Goal: Information Seeking & Learning: Learn about a topic

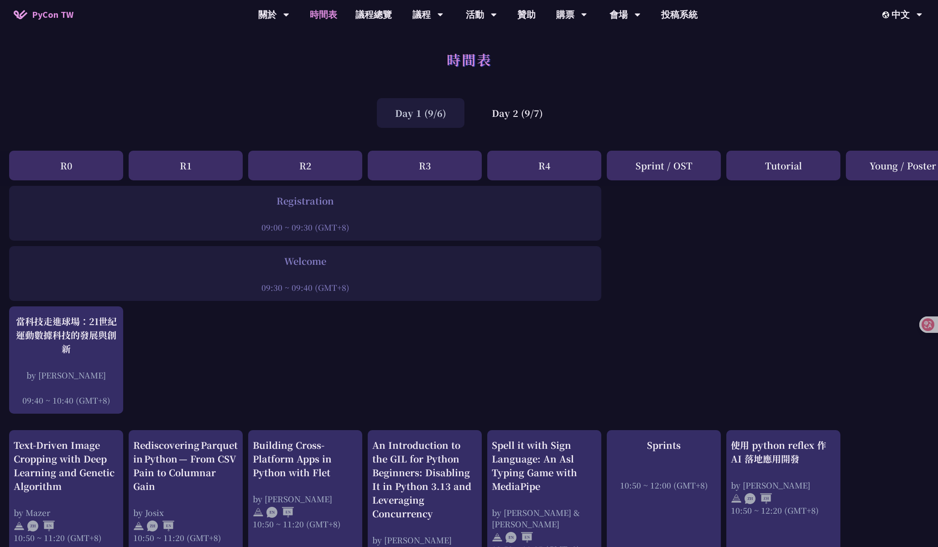
click at [420, 127] on div "Day 1 (9/6)" at bounding box center [421, 113] width 88 height 30
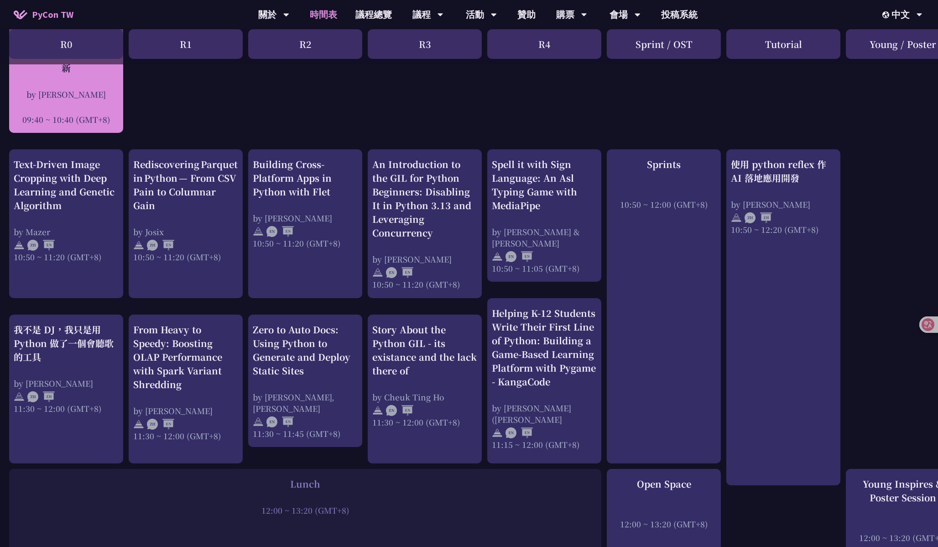
scroll to position [516, 0]
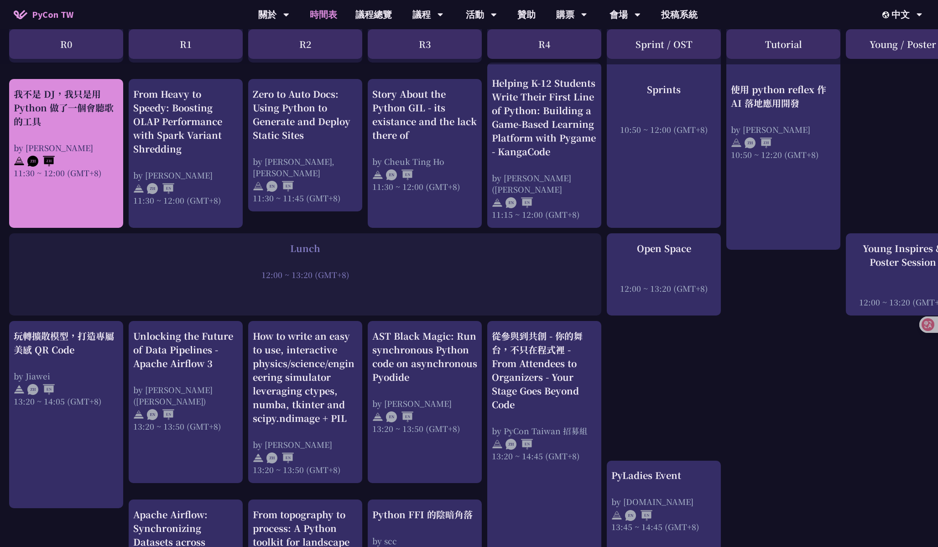
click at [87, 153] on div at bounding box center [66, 160] width 105 height 14
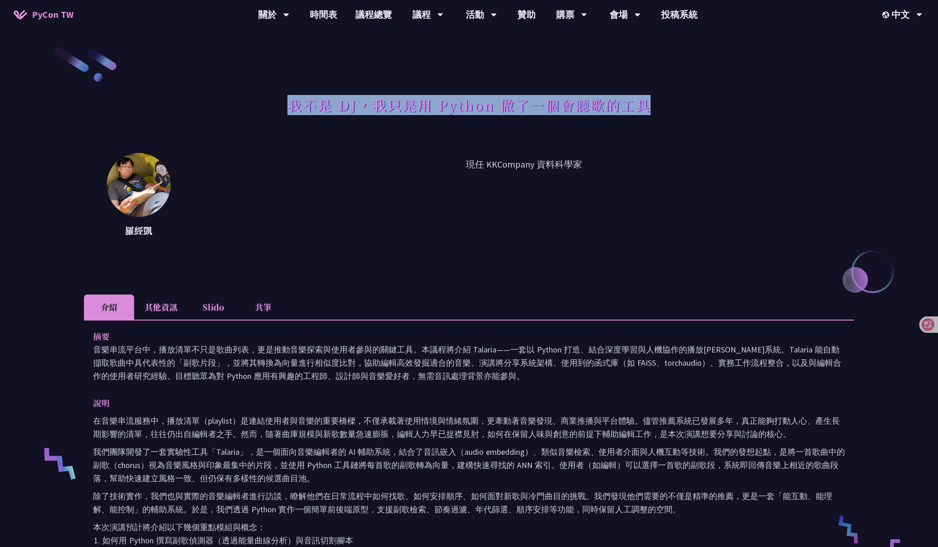
drag, startPoint x: 288, startPoint y: 108, endPoint x: 691, endPoint y: 114, distance: 403.4
click at [691, 114] on div "我不是 DJ，我只是用 Python 做了一個會聽歌的工具" at bounding box center [469, 115] width 770 height 48
copy h1 "我不是 DJ，我只是用 Python 做了一個會聽歌的工具"
click at [384, 213] on p "現任 KKCompany 資料科學家" at bounding box center [523, 198] width 661 height 82
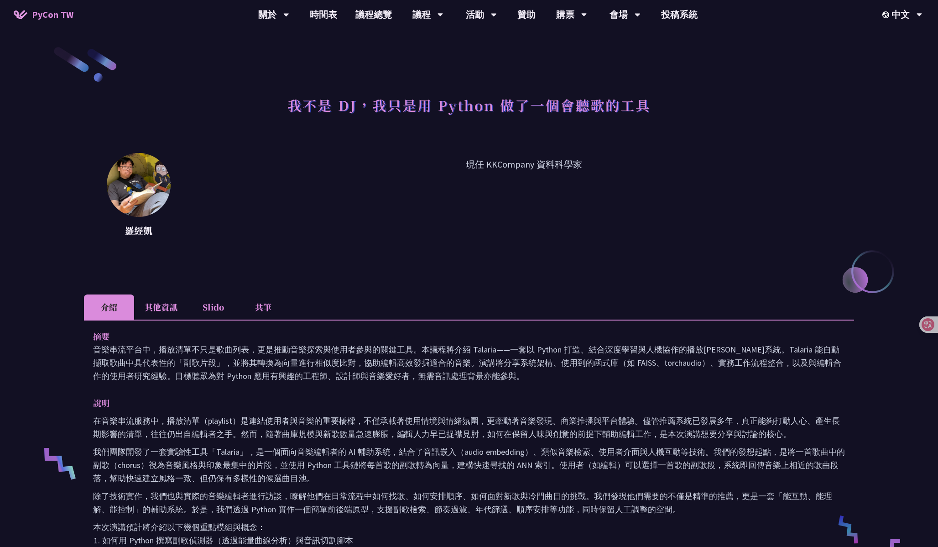
click at [384, 213] on p "現任 KKCompany 資料科學家" at bounding box center [523, 198] width 661 height 82
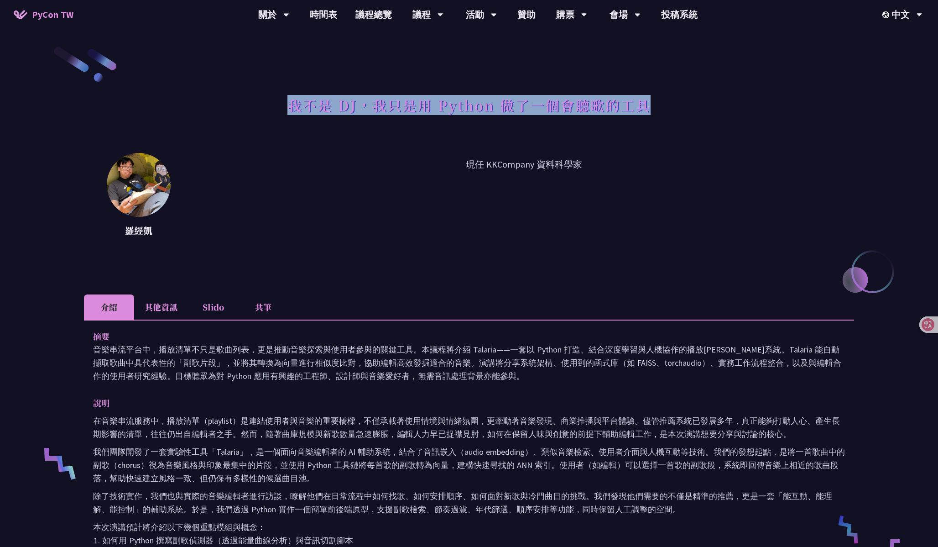
drag, startPoint x: 291, startPoint y: 106, endPoint x: 630, endPoint y: 115, distance: 339.1
click at [630, 115] on h1 "我不是 DJ，我只是用 Python 做了一個會聽歌的工具" at bounding box center [468, 104] width 363 height 27
copy h1 "我不是 DJ，我只是用 Python 做了一個會聽歌的工具"
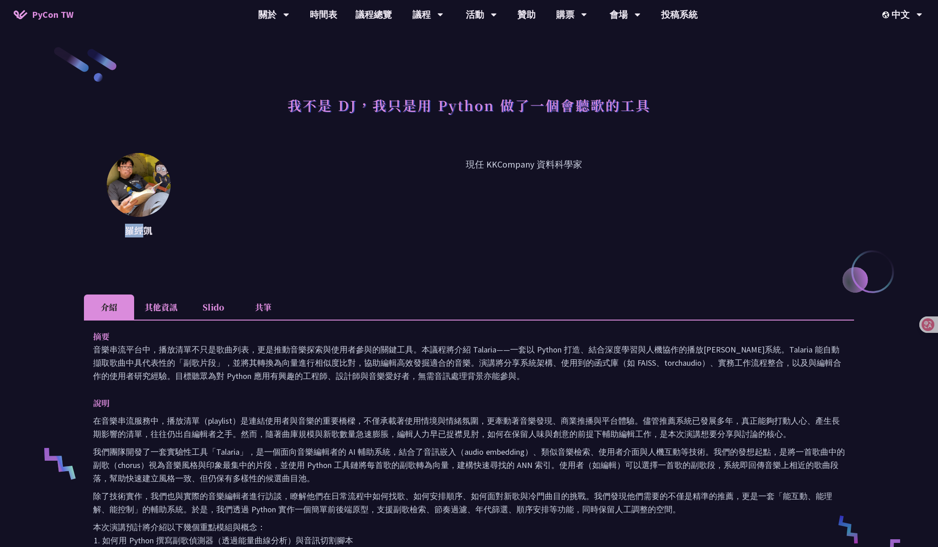
drag, startPoint x: 148, startPoint y: 229, endPoint x: 120, endPoint y: 229, distance: 28.3
click at [120, 229] on p "羅經凱" at bounding box center [139, 231] width 64 height 14
copy p "[PERSON_NAME]"
click at [157, 229] on p "羅經凱" at bounding box center [139, 231] width 64 height 14
drag, startPoint x: 172, startPoint y: 231, endPoint x: 106, endPoint y: 230, distance: 65.7
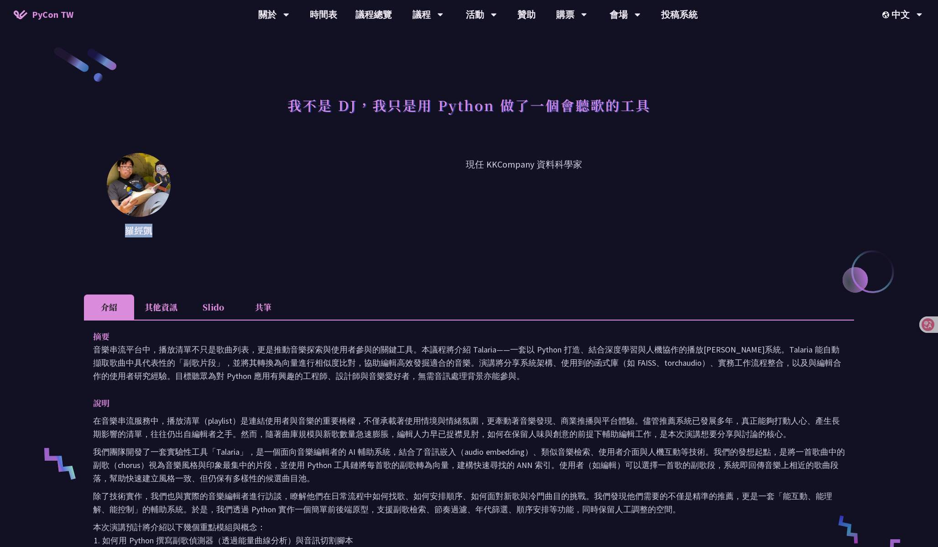
click at [106, 230] on div "[PERSON_NAME][PERSON_NAME] 現任 KKCompany 資料科學家" at bounding box center [469, 198] width 770 height 91
copy p "羅經凱"
click at [280, 278] on div "我不是 DJ，我只是用 Python 做了一個會聽歌的工具 [PERSON_NAME]凱 現任 KKCompany 資料科學家 介紹 其他資訊 Slido 共…" at bounding box center [469, 491] width 770 height 891
click at [350, 160] on p "現任 KKCompany 資料科學家" at bounding box center [523, 198] width 661 height 82
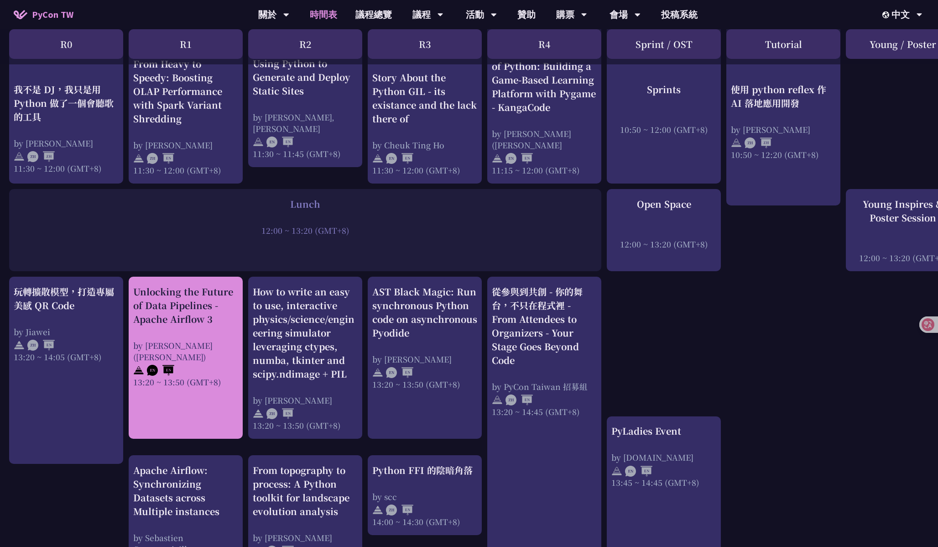
scroll to position [594, 0]
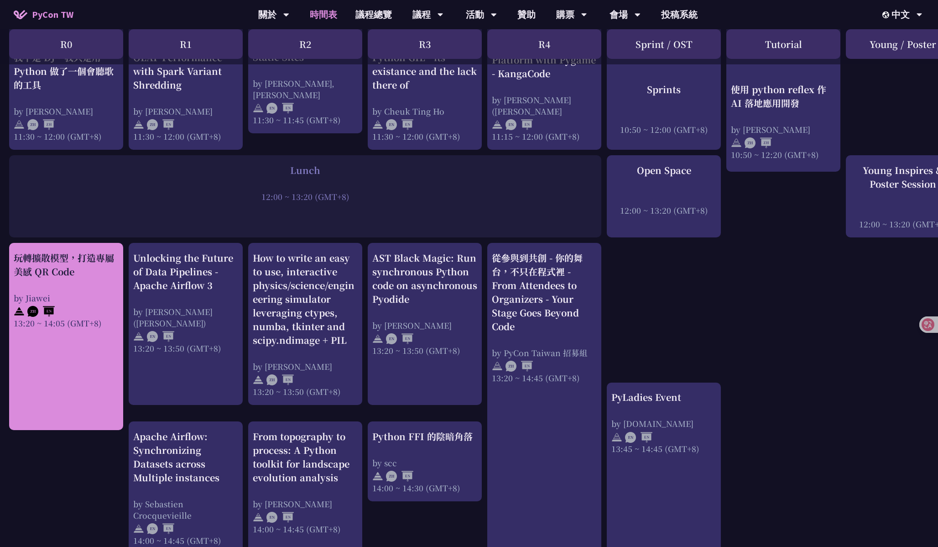
click at [97, 263] on div "玩轉擴散模型，打造專屬美感 QR Code" at bounding box center [66, 264] width 105 height 27
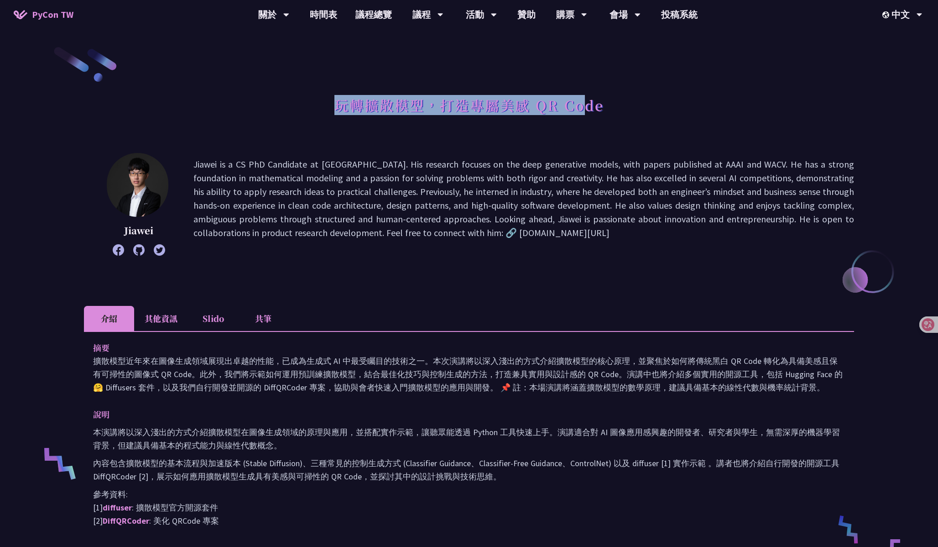
drag, startPoint x: 334, startPoint y: 106, endPoint x: 584, endPoint y: 112, distance: 250.5
click at [584, 112] on div "玩轉擴散模型，打造專屬美感 QR Code" at bounding box center [469, 115] width 770 height 48
click at [607, 108] on div "玩轉擴散模型，打造專屬美感 QR Code" at bounding box center [469, 115] width 770 height 48
copy h1 "玩轉擴散模型，打造專屬美感 QR Code"
click at [500, 284] on div "玩轉擴散模型，打造專屬美感 QR Code Jiawei Jiawei is a CS PhD Candidate at [GEOGRAPHIC_DATA].…" at bounding box center [469, 437] width 770 height 782
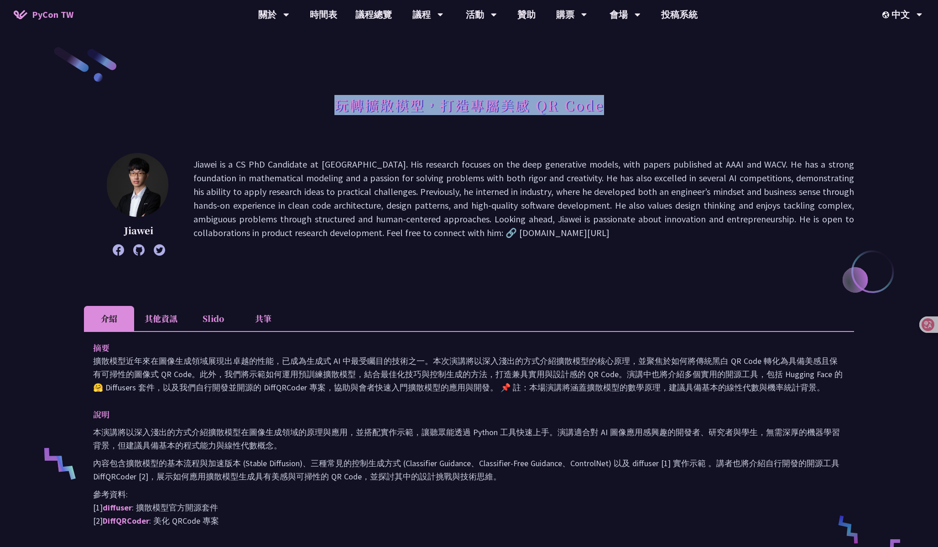
drag, startPoint x: 337, startPoint y: 104, endPoint x: 642, endPoint y: 104, distance: 305.2
click at [642, 104] on div "玩轉擴散模型，打造專屬美感 QR Code" at bounding box center [469, 115] width 770 height 48
copy h1 "玩轉擴散模型，打造專屬美感 QR Code"
click at [187, 202] on div "[PERSON_NAME] is a CS PhD Candidate at [GEOGRAPHIC_DATA]. His research focuses …" at bounding box center [469, 204] width 770 height 103
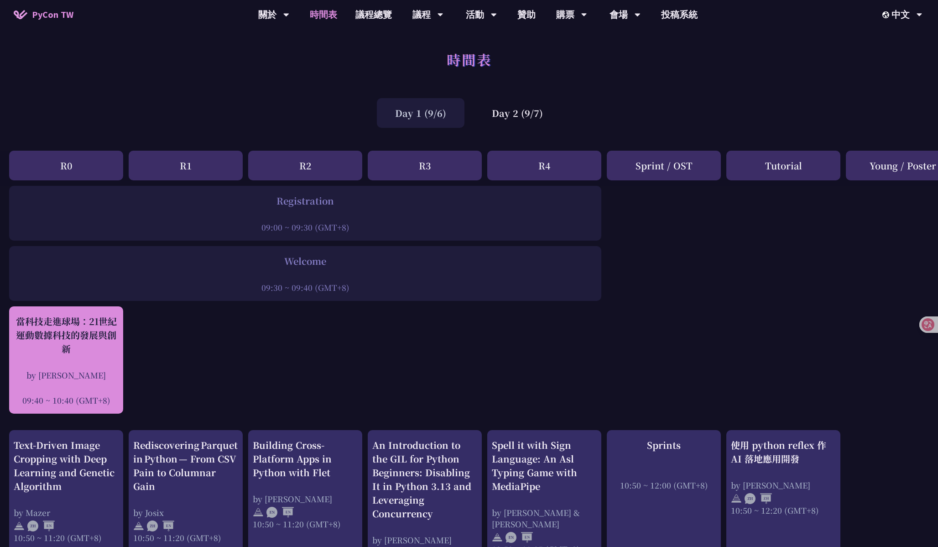
click at [65, 373] on div "by [PERSON_NAME]" at bounding box center [66, 374] width 105 height 11
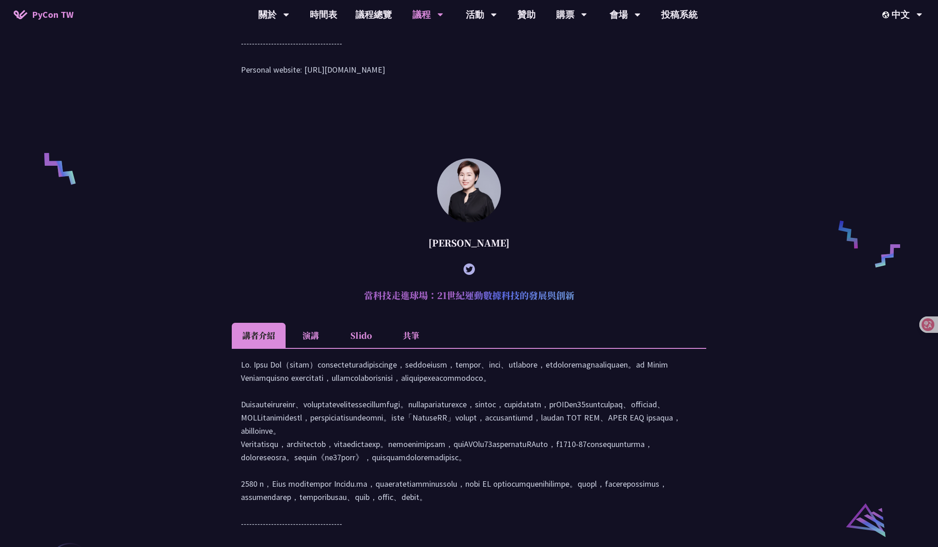
scroll to position [750, 0]
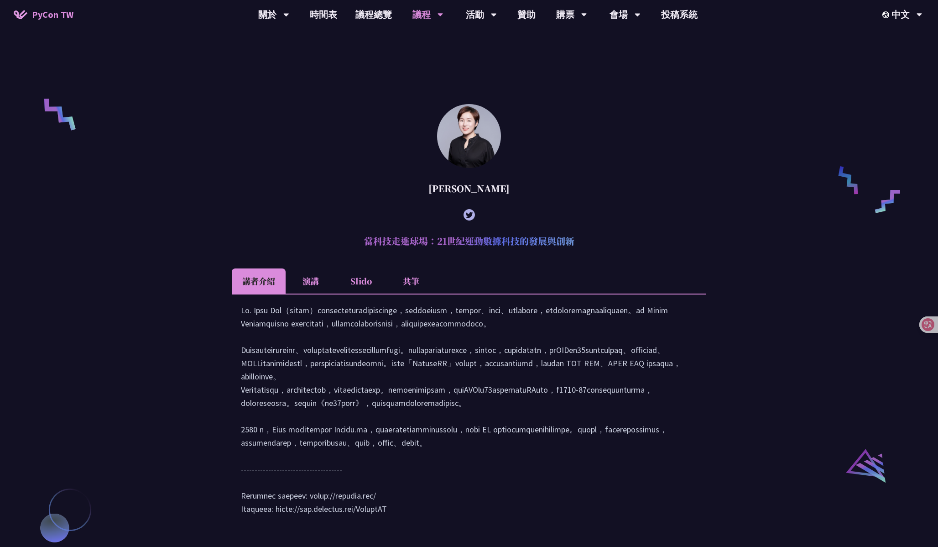
drag, startPoint x: 362, startPoint y: 256, endPoint x: 621, endPoint y: 258, distance: 258.7
click at [621, 255] on h2 "當科技走進球場：21世紀運動數據科技的發展與創新" at bounding box center [469, 240] width 475 height 27
copy h2 "當科技走進球場：21世紀運動數據科技的發展與創新"
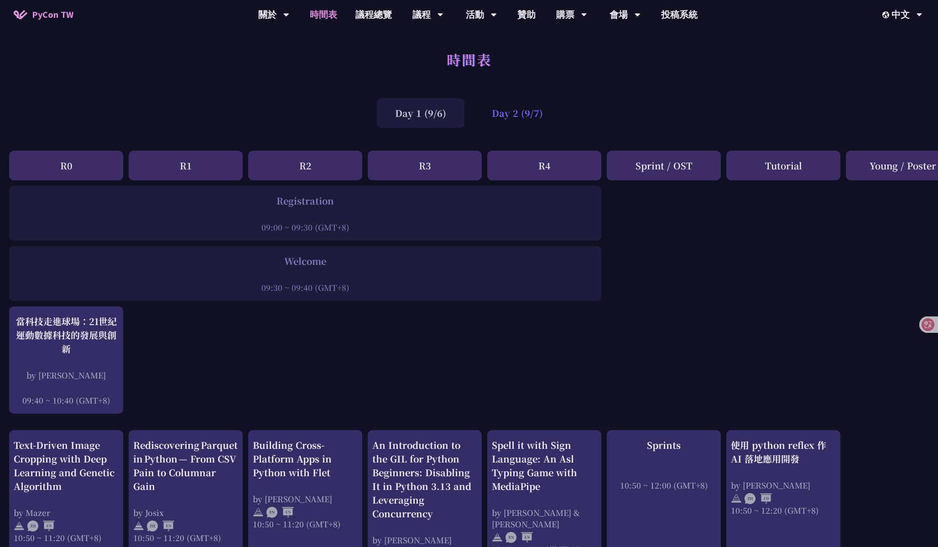
click at [506, 123] on div "Day 2 (9/7)" at bounding box center [518, 113] width 88 height 30
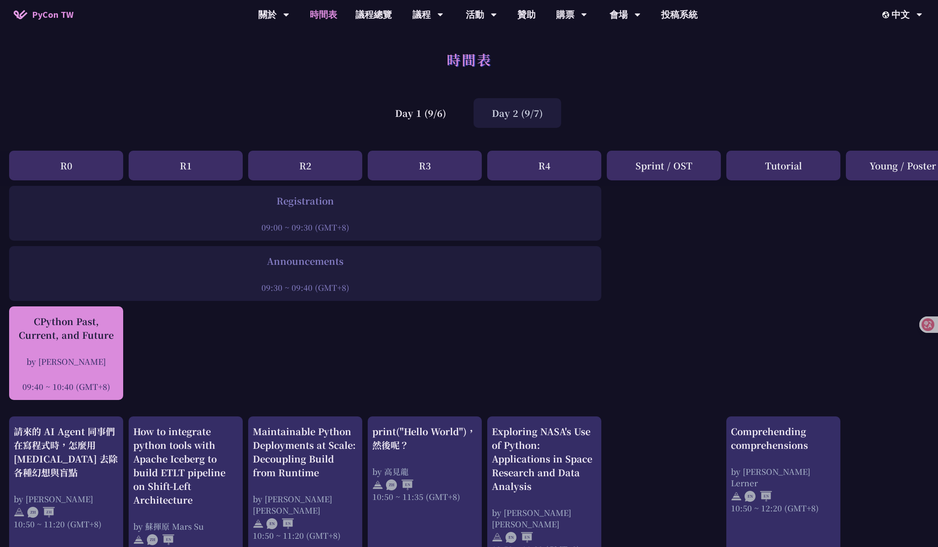
click at [77, 345] on div "CPython Past, Current, and Future by [PERSON_NAME] 09:40 ~ 10:40 (GMT+8)" at bounding box center [66, 353] width 105 height 78
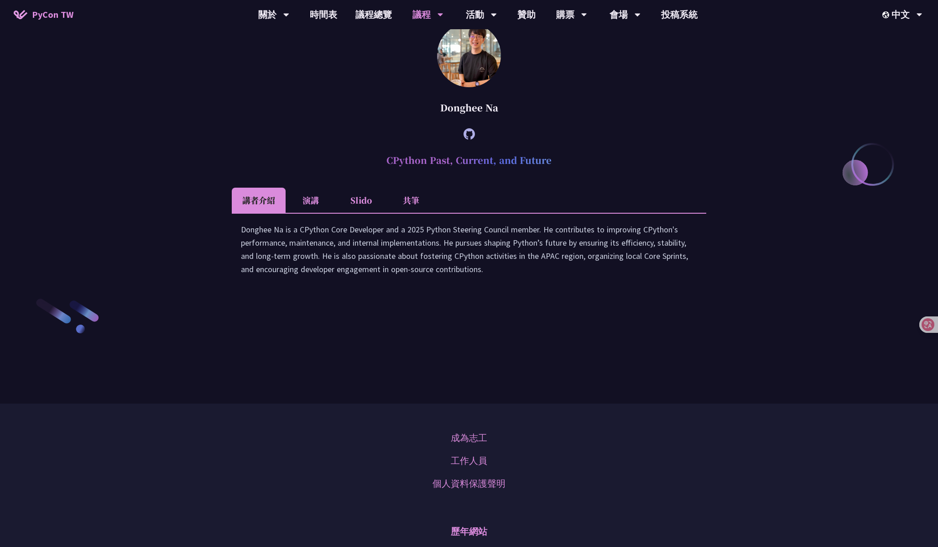
scroll to position [1301, 0]
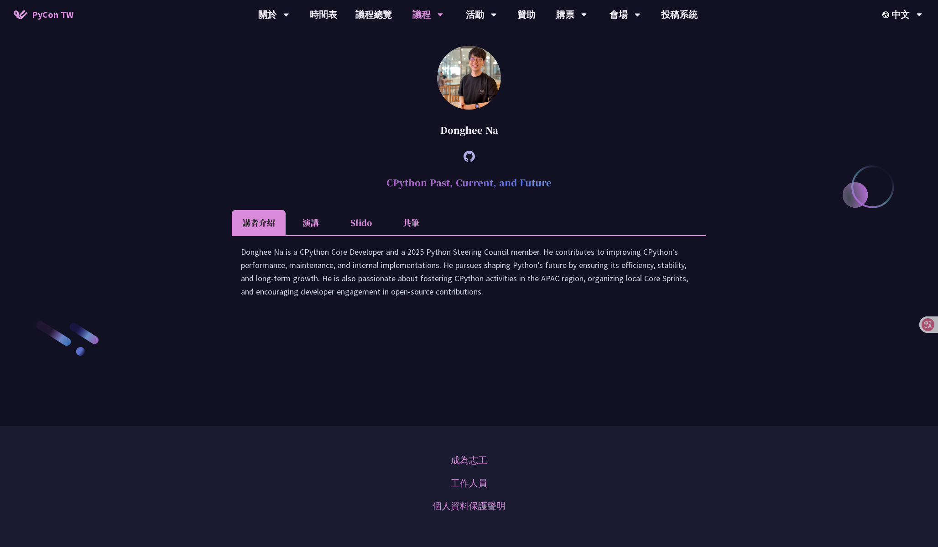
drag, startPoint x: 386, startPoint y: 260, endPoint x: 607, endPoint y: 265, distance: 220.9
click at [607, 196] on h2 "CPython Past, Current, and Future" at bounding box center [469, 182] width 475 height 27
copy h2 "CPython Past, Current, and Future"
click at [302, 144] on div "Donghee Na" at bounding box center [469, 129] width 475 height 27
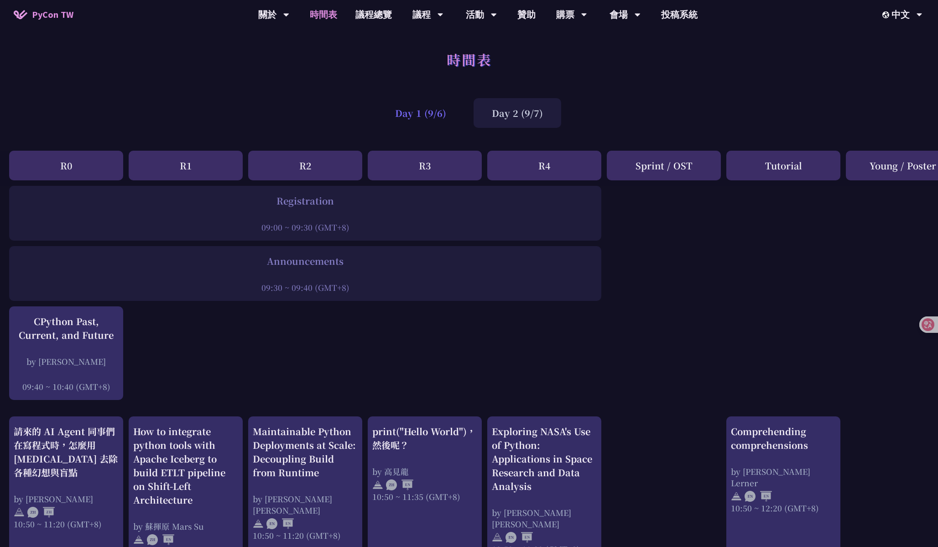
click at [418, 109] on div "Day 1 (9/6)" at bounding box center [421, 113] width 88 height 30
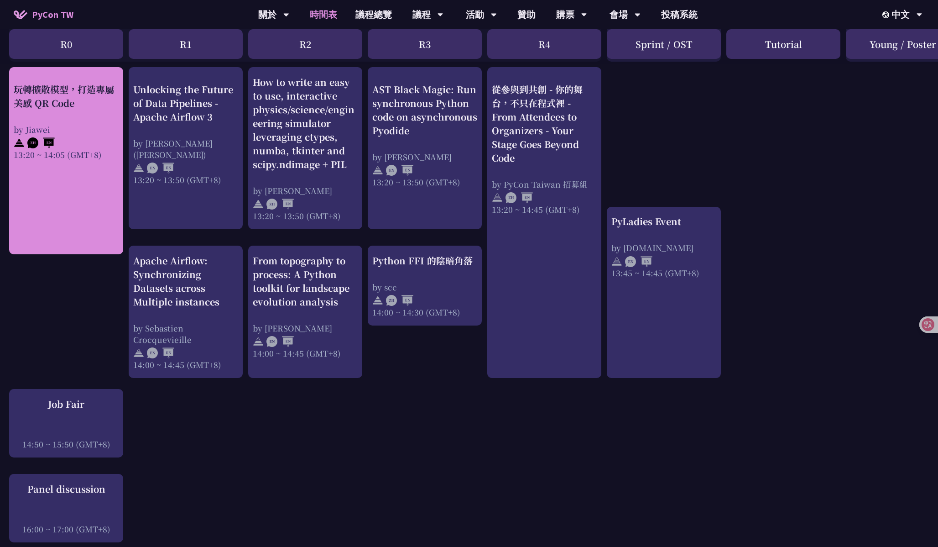
scroll to position [740, 0]
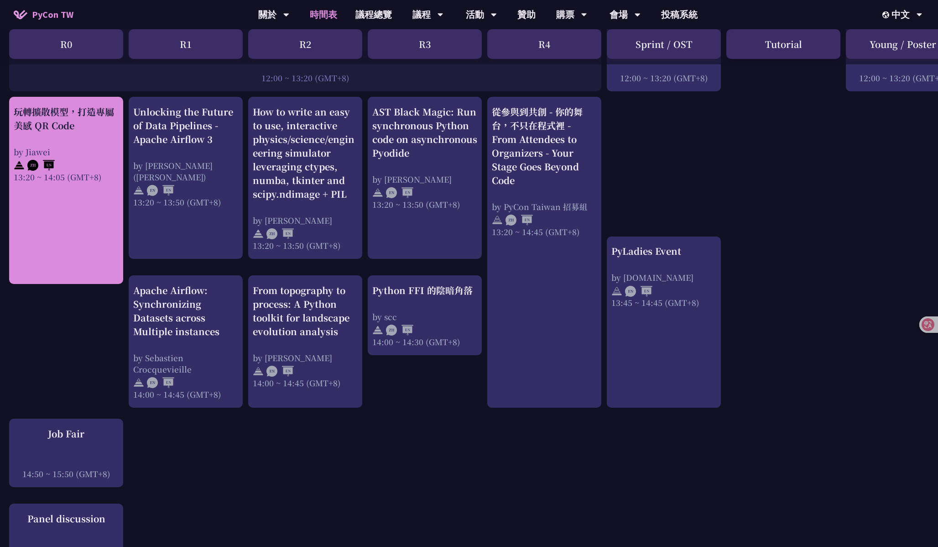
click at [72, 232] on link "玩轉擴散模型，打造專屬美感 QR Code by Jiawei 13:20 ~ 14:05 (GMT+8)" at bounding box center [66, 190] width 105 height 171
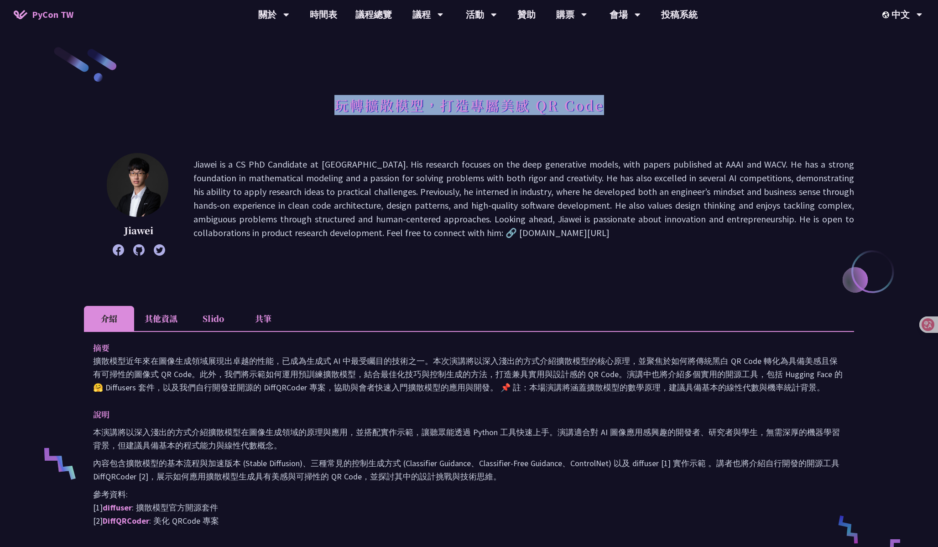
drag, startPoint x: 337, startPoint y: 102, endPoint x: 641, endPoint y: 120, distance: 303.9
click at [641, 120] on div "玩轉擴散模型，打造專屬美感 QR Code" at bounding box center [469, 115] width 770 height 48
copy h1 "玩轉擴散模型，打造專屬美感 QR Code"
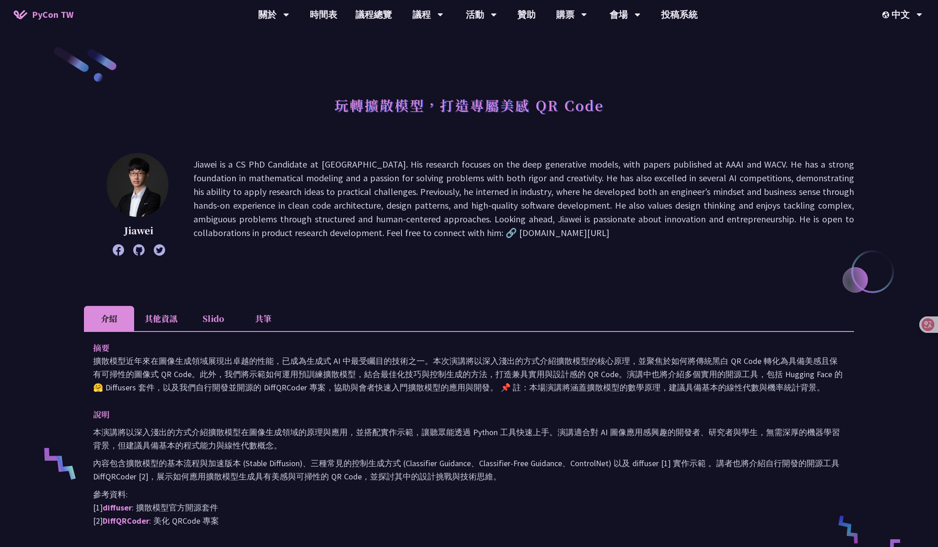
click at [136, 231] on p "Jiawei" at bounding box center [139, 231] width 64 height 14
copy p "Jiawei"
click at [219, 168] on p "Jiawei is a CS PhD Candidate at [GEOGRAPHIC_DATA]. His research focuses on the …" at bounding box center [523, 204] width 661 height 94
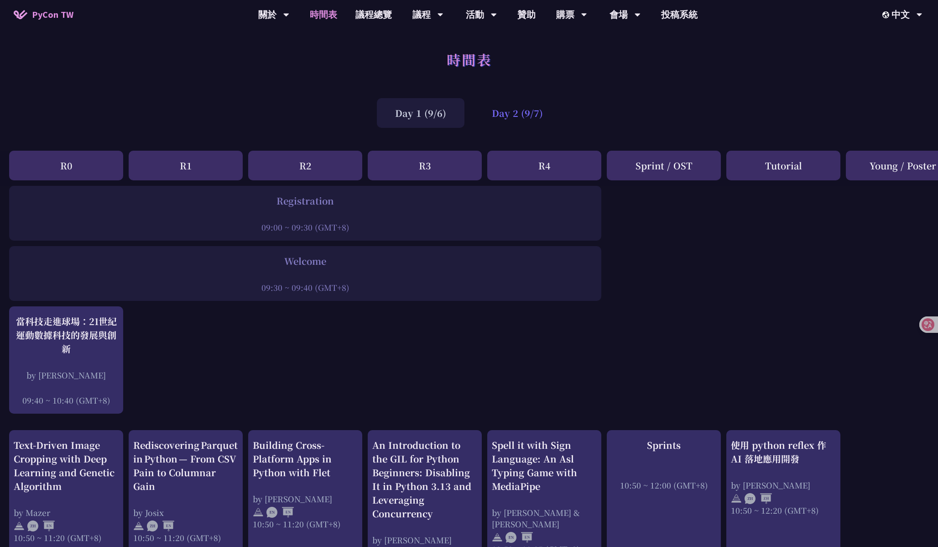
click at [525, 108] on div "Day 2 (9/7)" at bounding box center [518, 113] width 88 height 30
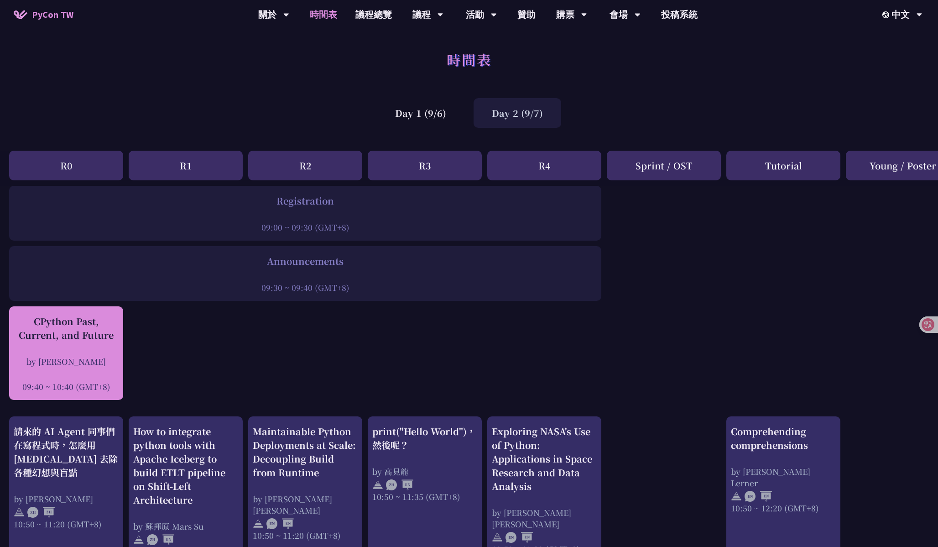
click at [63, 352] on div "CPython Past, Current, and Future by [PERSON_NAME] 09:40 ~ 10:40 (GMT+8)" at bounding box center [66, 353] width 105 height 78
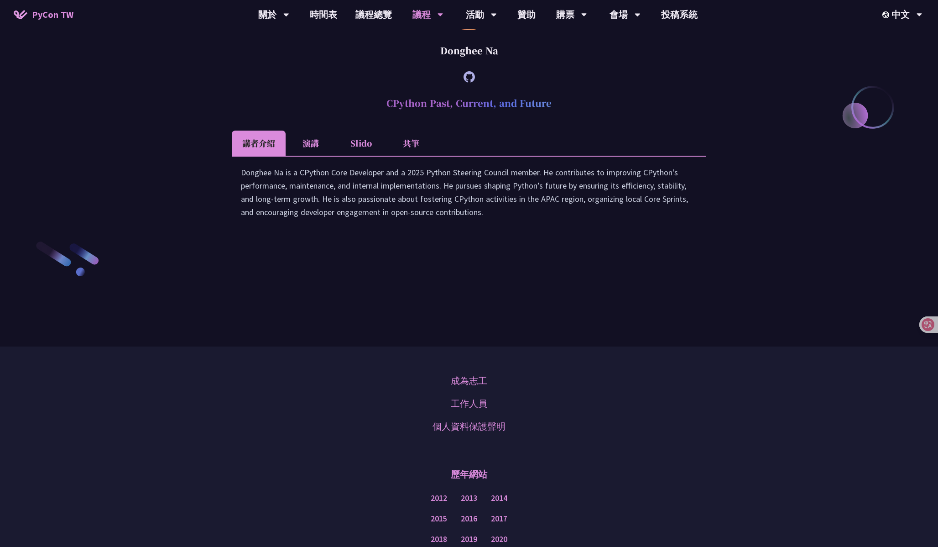
scroll to position [1382, 0]
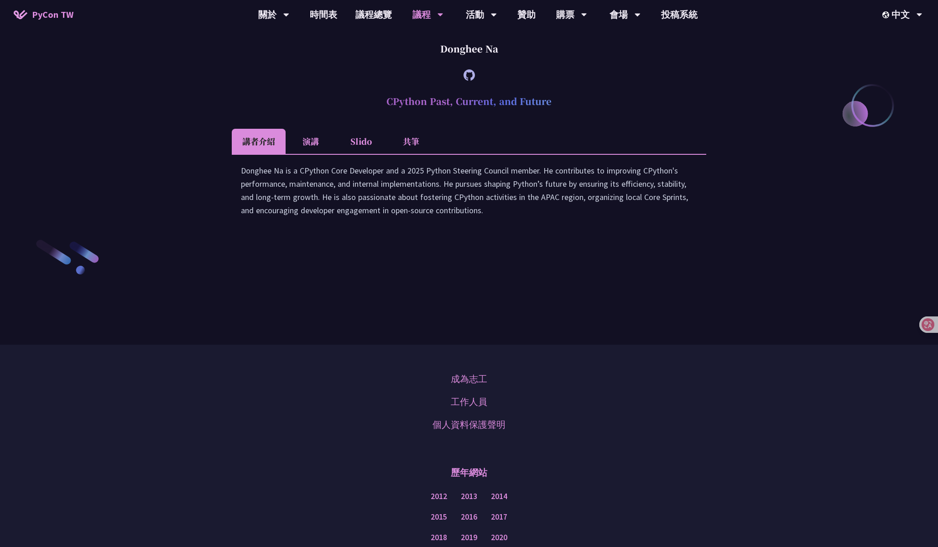
drag, startPoint x: 386, startPoint y: 183, endPoint x: 577, endPoint y: 185, distance: 191.2
click at [577, 115] on h2 "CPython Past, Current, and Future" at bounding box center [469, 101] width 475 height 27
click at [328, 226] on div "Donghee Na is a CPython Core Developer and a 2025 Python Steering Council membe…" at bounding box center [469, 195] width 456 height 62
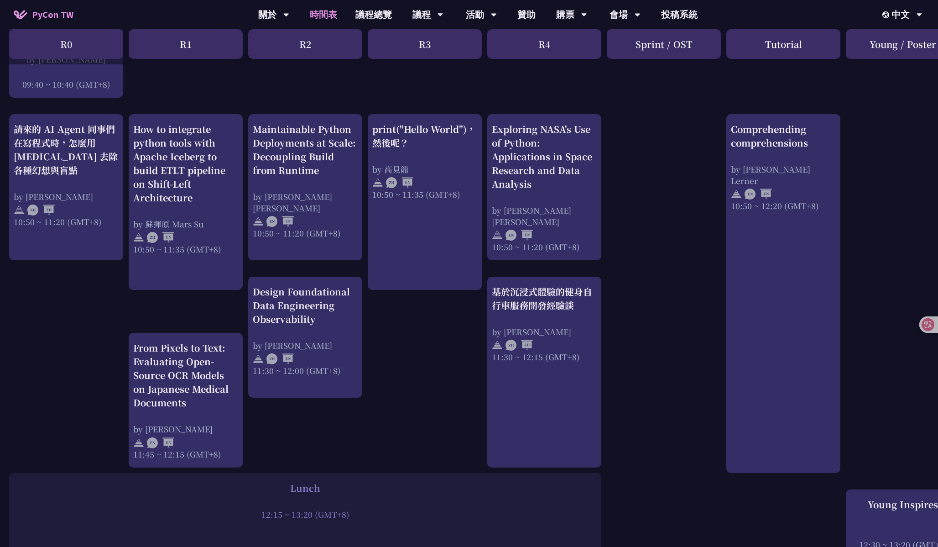
scroll to position [354, 0]
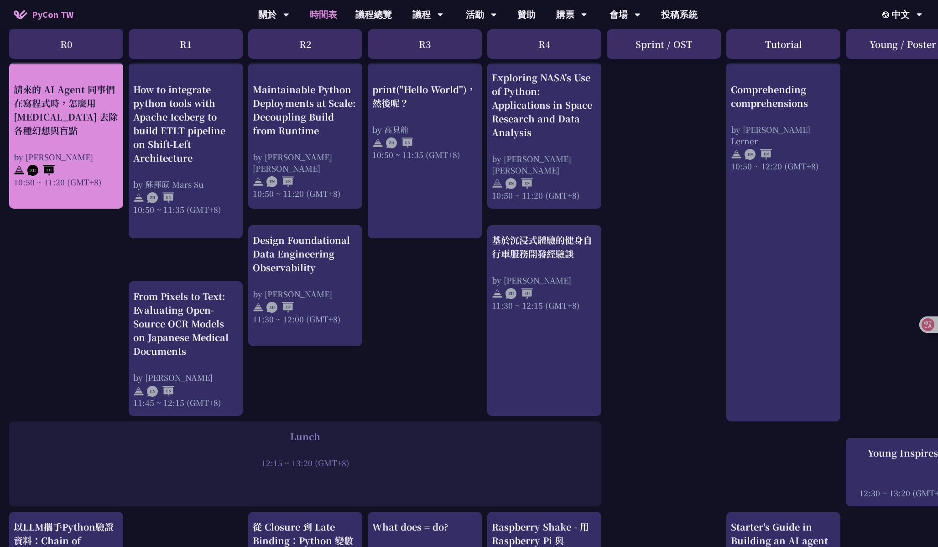
click at [80, 140] on div "請來的 AI Agent 同事們在寫程式時，怎麼用 [MEDICAL_DATA] 去除各種幻想與盲點 by [PERSON_NAME] 10:50 ~ 11:…" at bounding box center [66, 134] width 105 height 105
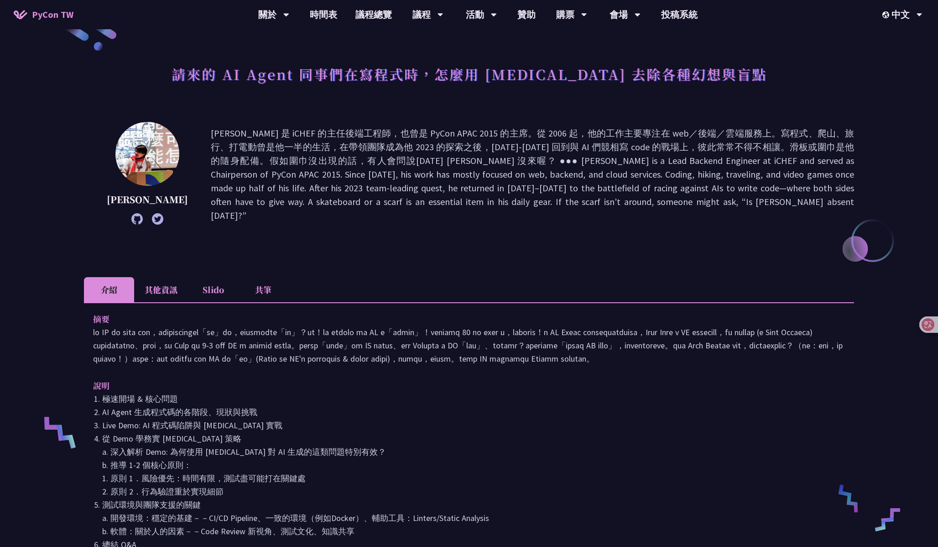
scroll to position [31, 0]
click at [158, 281] on li "其他資訊" at bounding box center [161, 288] width 54 height 25
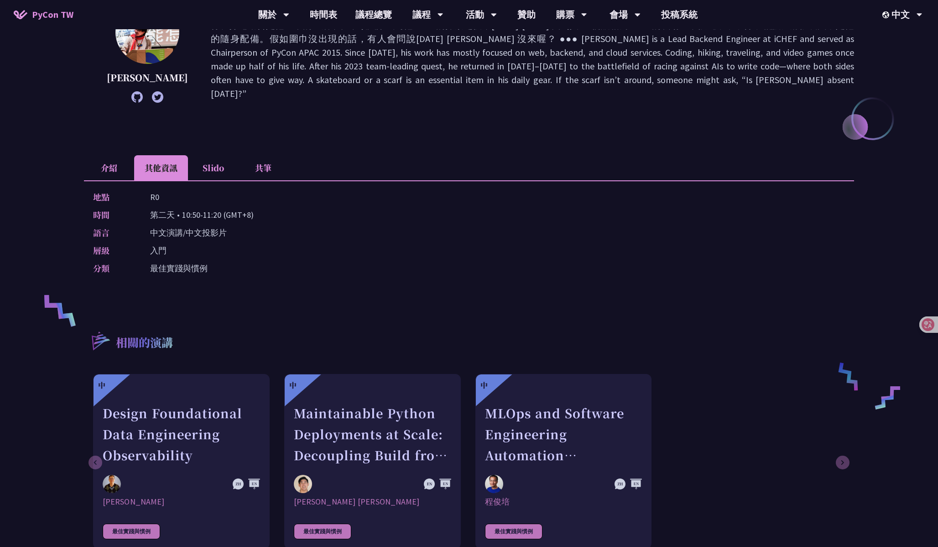
scroll to position [73, 0]
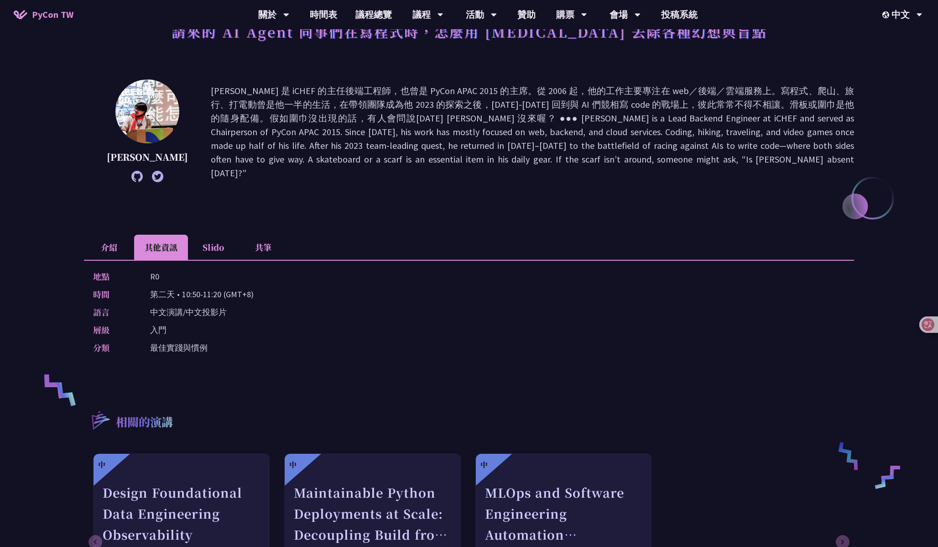
click at [198, 260] on div "地點 R0 時間 [DEMOGRAPHIC_DATA] • 10:50-11:20 (GMT+8) 語言 中文演講/中文投影片 層級 入門 分類 最佳實踐與慣例" at bounding box center [469, 314] width 770 height 108
click at [214, 242] on li "Slido" at bounding box center [213, 247] width 50 height 25
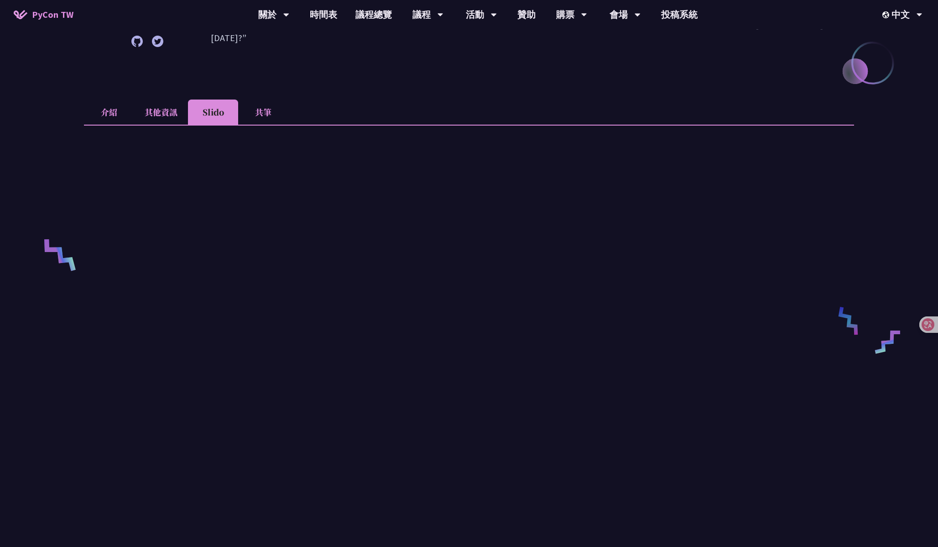
scroll to position [240, 0]
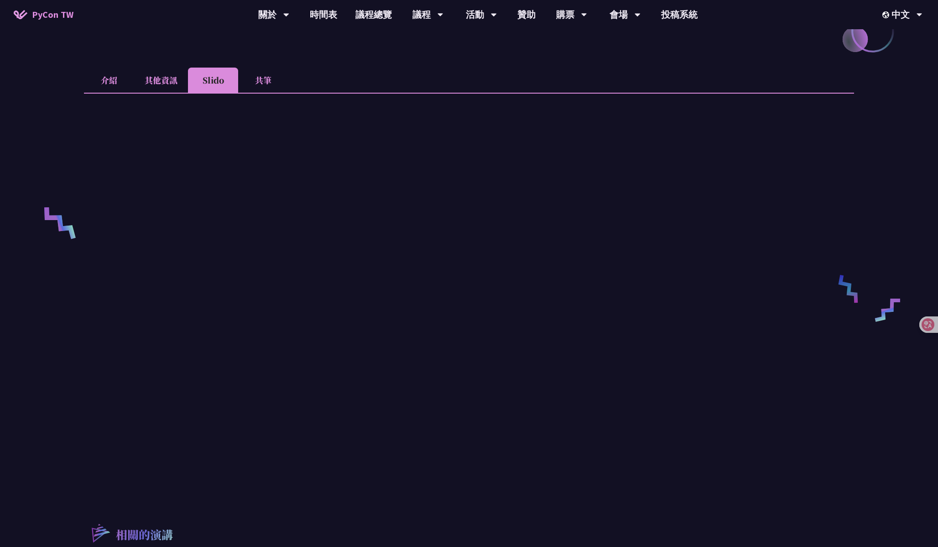
click at [267, 83] on li "共筆" at bounding box center [263, 80] width 50 height 25
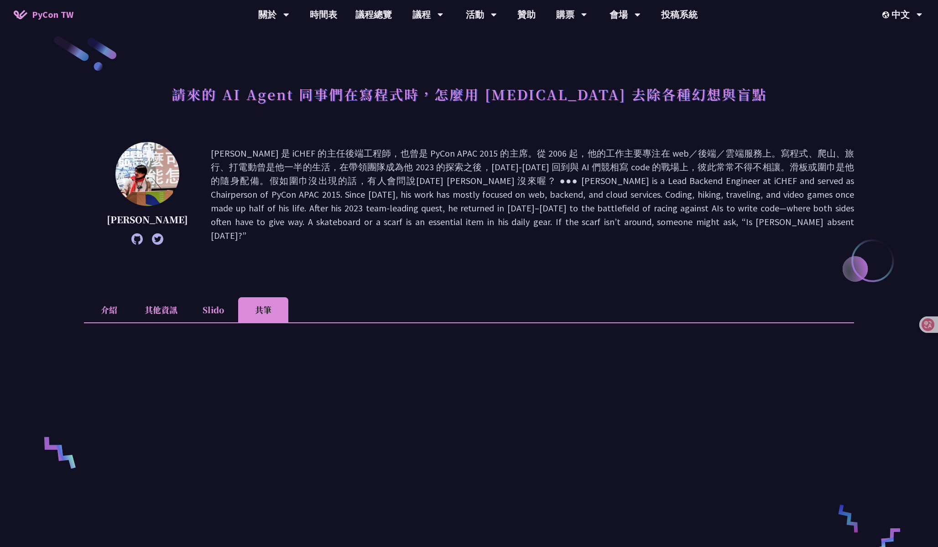
scroll to position [0, 0]
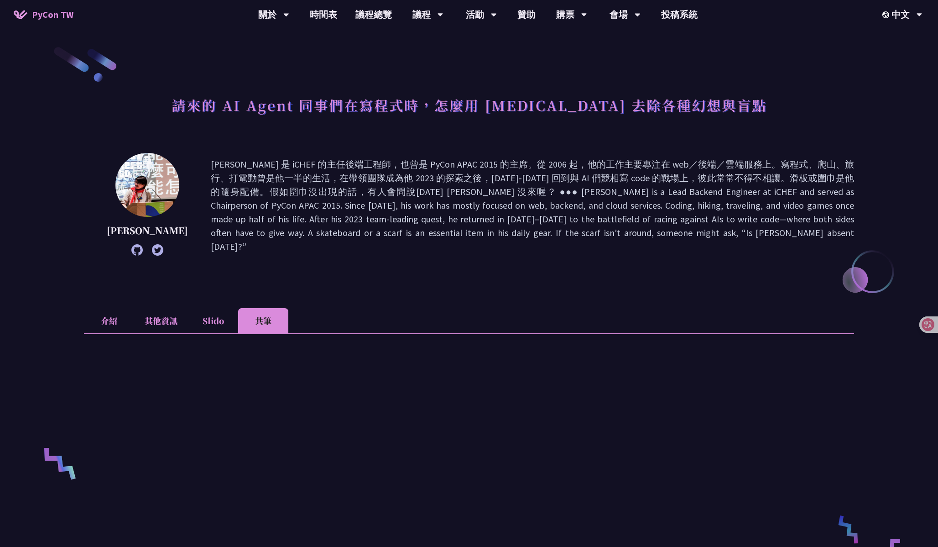
click at [156, 321] on li "其他資訊" at bounding box center [161, 320] width 54 height 25
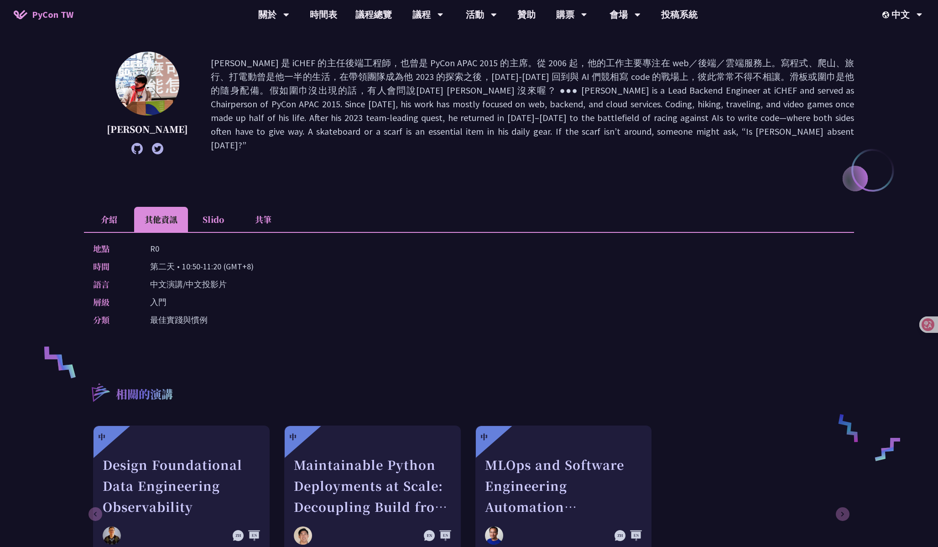
scroll to position [31, 0]
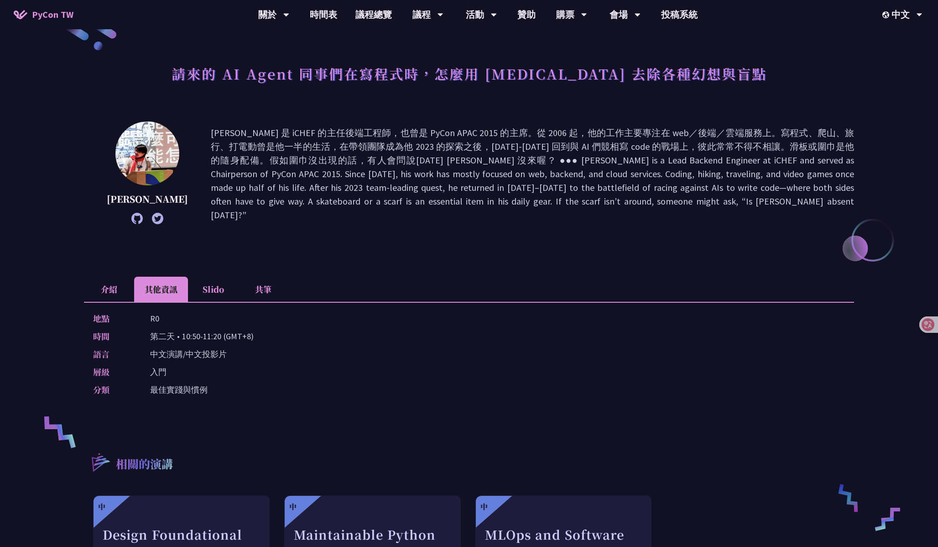
click at [104, 282] on li "介紹" at bounding box center [109, 288] width 50 height 25
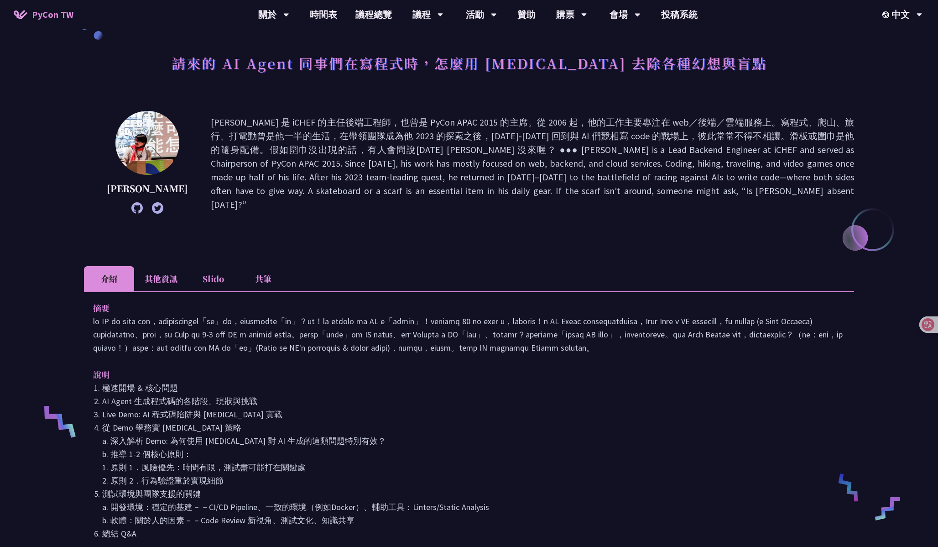
scroll to position [0, 0]
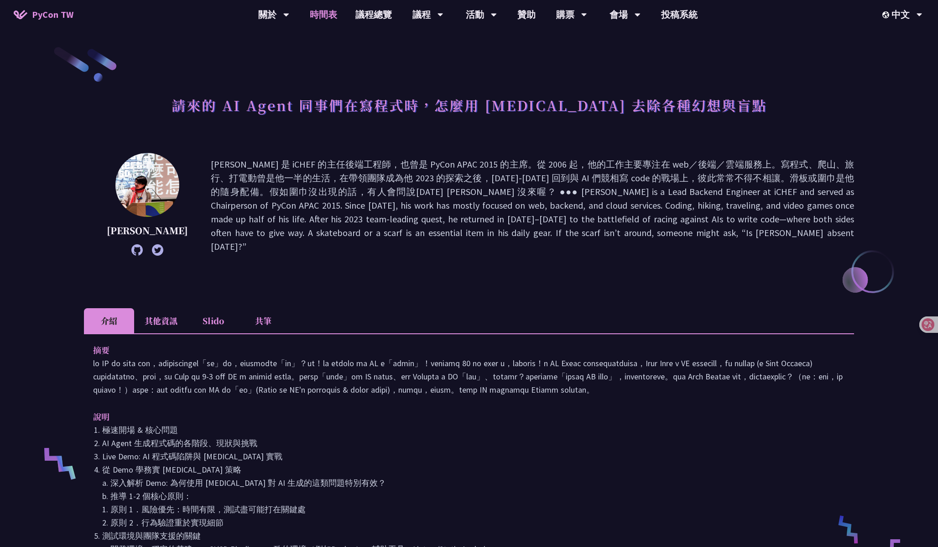
click at [327, 12] on link "時間表" at bounding box center [324, 14] width 46 height 29
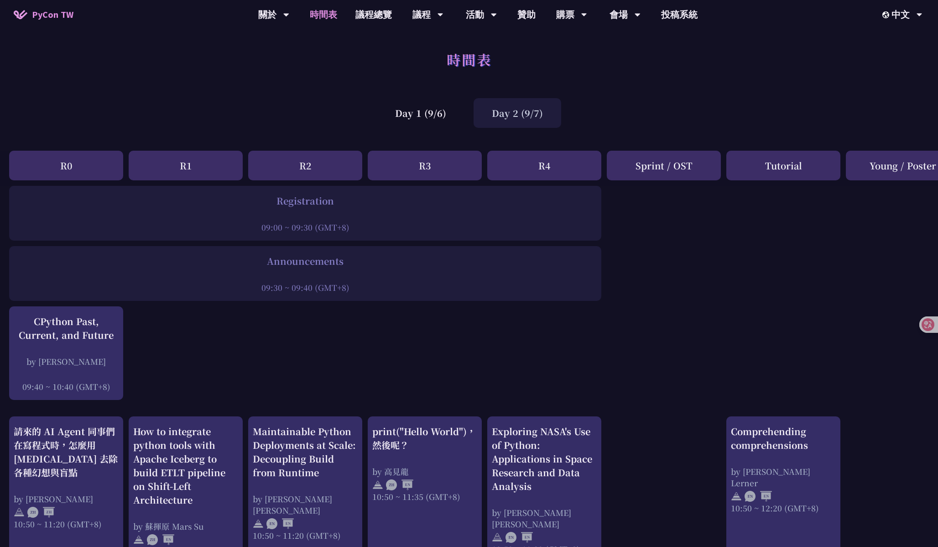
click at [520, 113] on div "Day 2 (9/7)" at bounding box center [518, 113] width 88 height 30
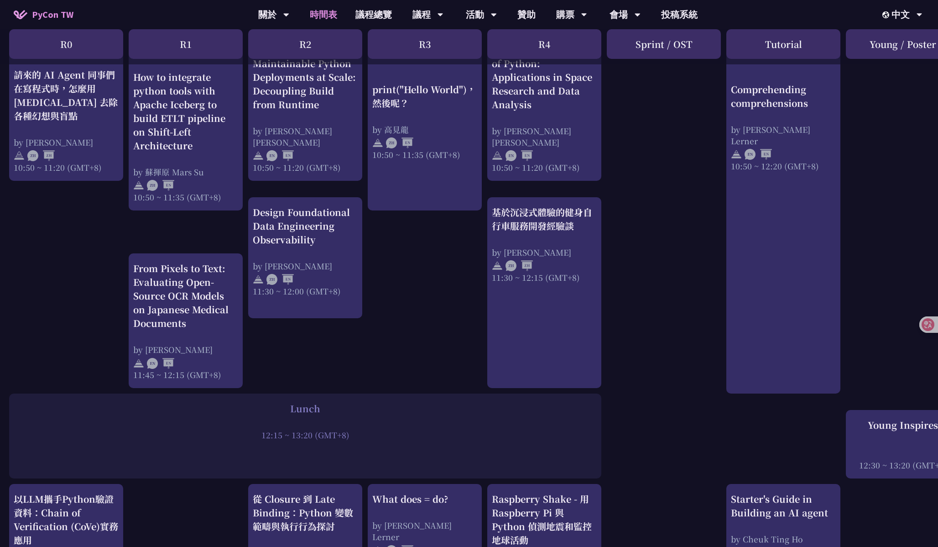
scroll to position [285, 0]
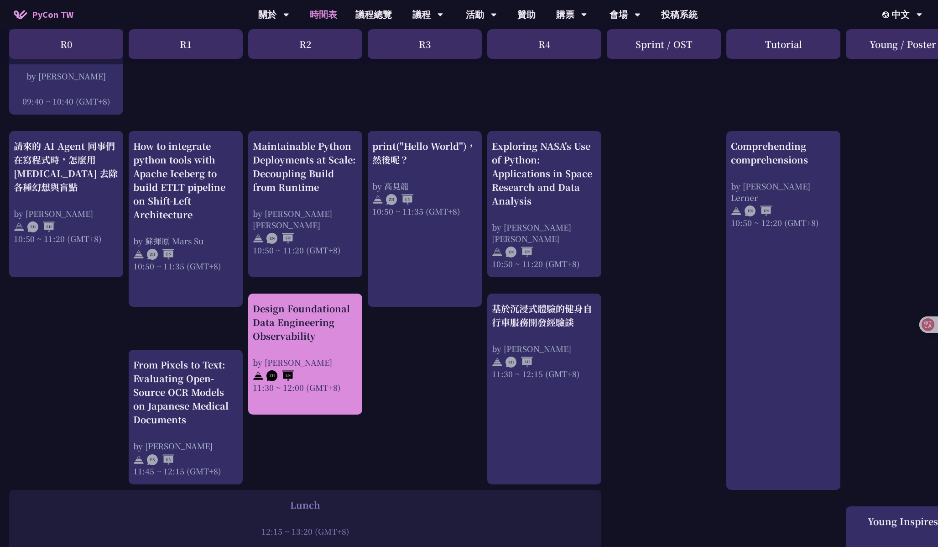
click at [325, 339] on div "Design Foundational Data Engineering Observability" at bounding box center [305, 322] width 105 height 41
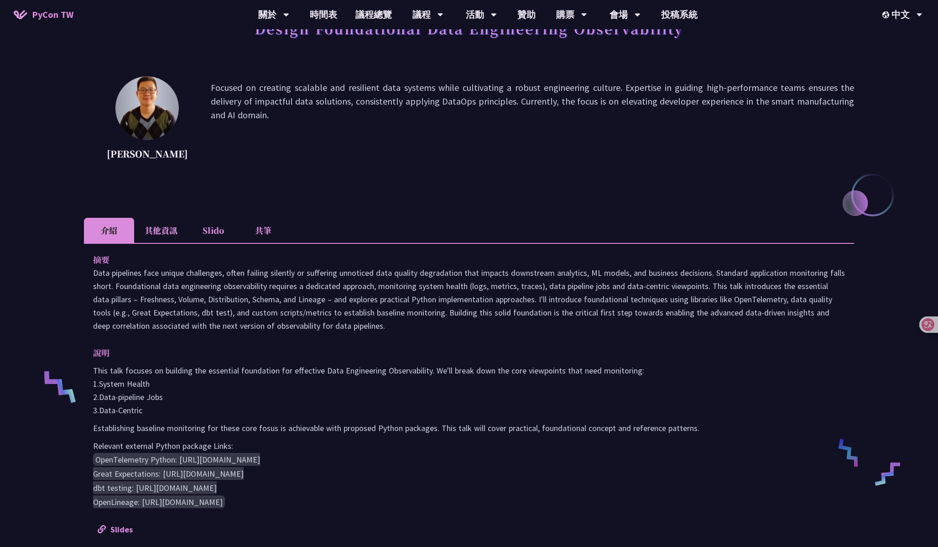
scroll to position [270, 0]
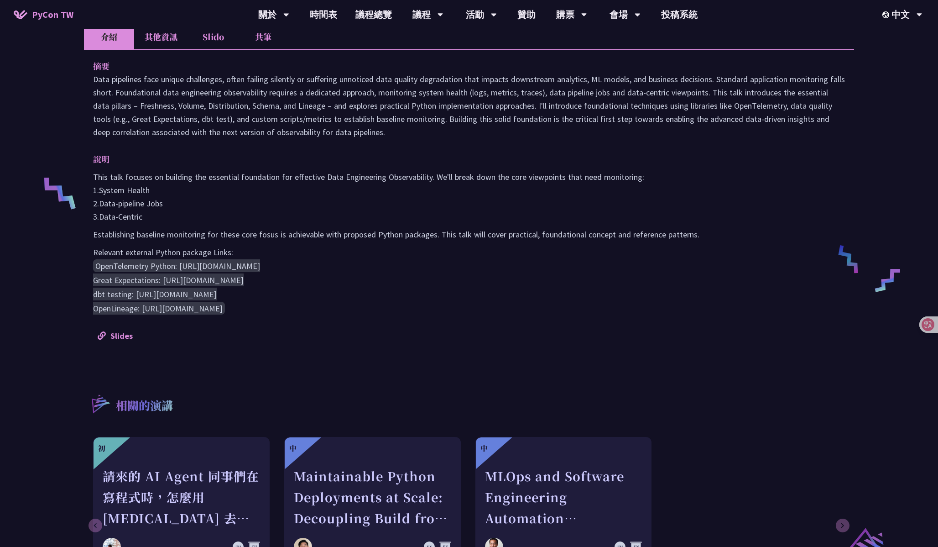
click at [713, 306] on pre "OpenTelemetry Python: [URL][DOMAIN_NAME] Great Expectations: [URL][DOMAIN_NAME]…" at bounding box center [469, 287] width 752 height 57
click at [918, 322] on icon at bounding box center [922, 324] width 8 height 7
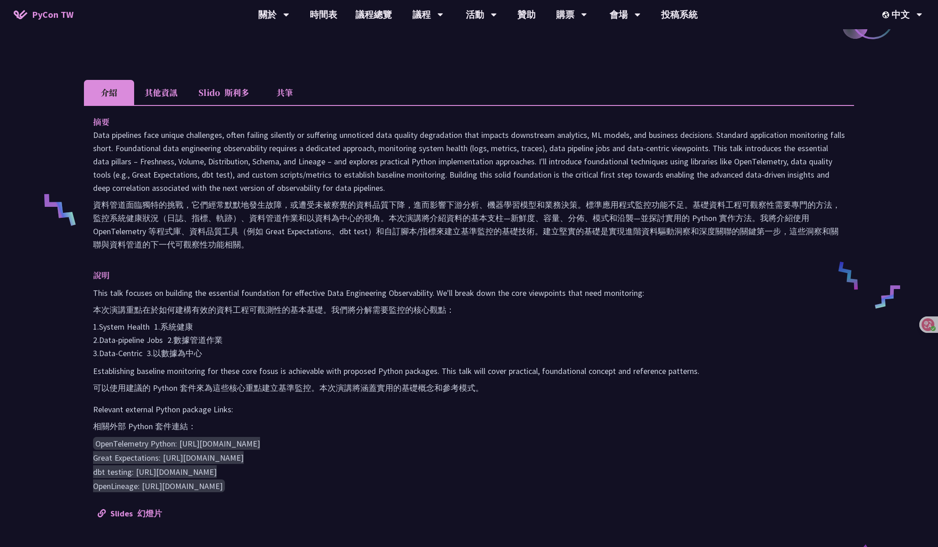
scroll to position [0, 0]
